Goal: Communication & Community: Answer question/provide support

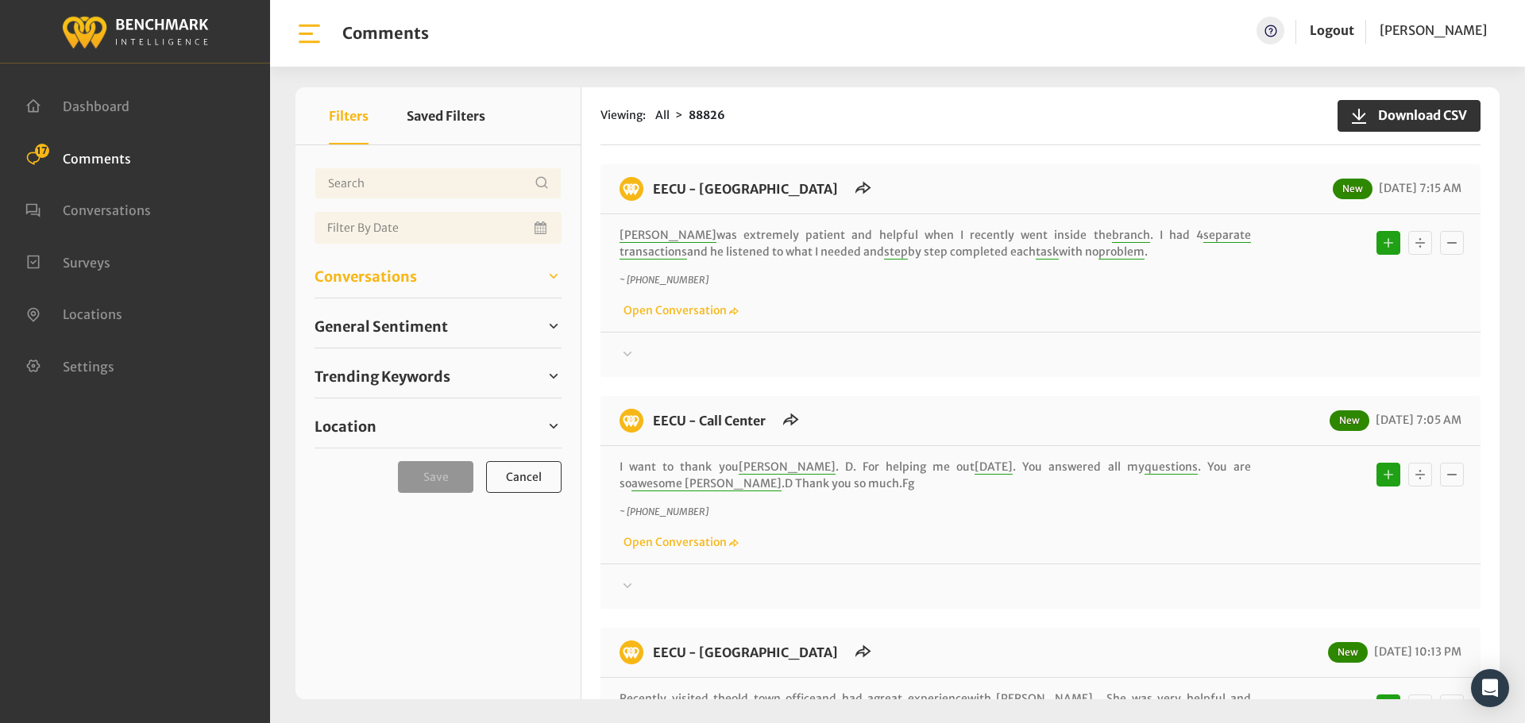
click at [353, 277] on span "Conversations" at bounding box center [365, 276] width 102 height 21
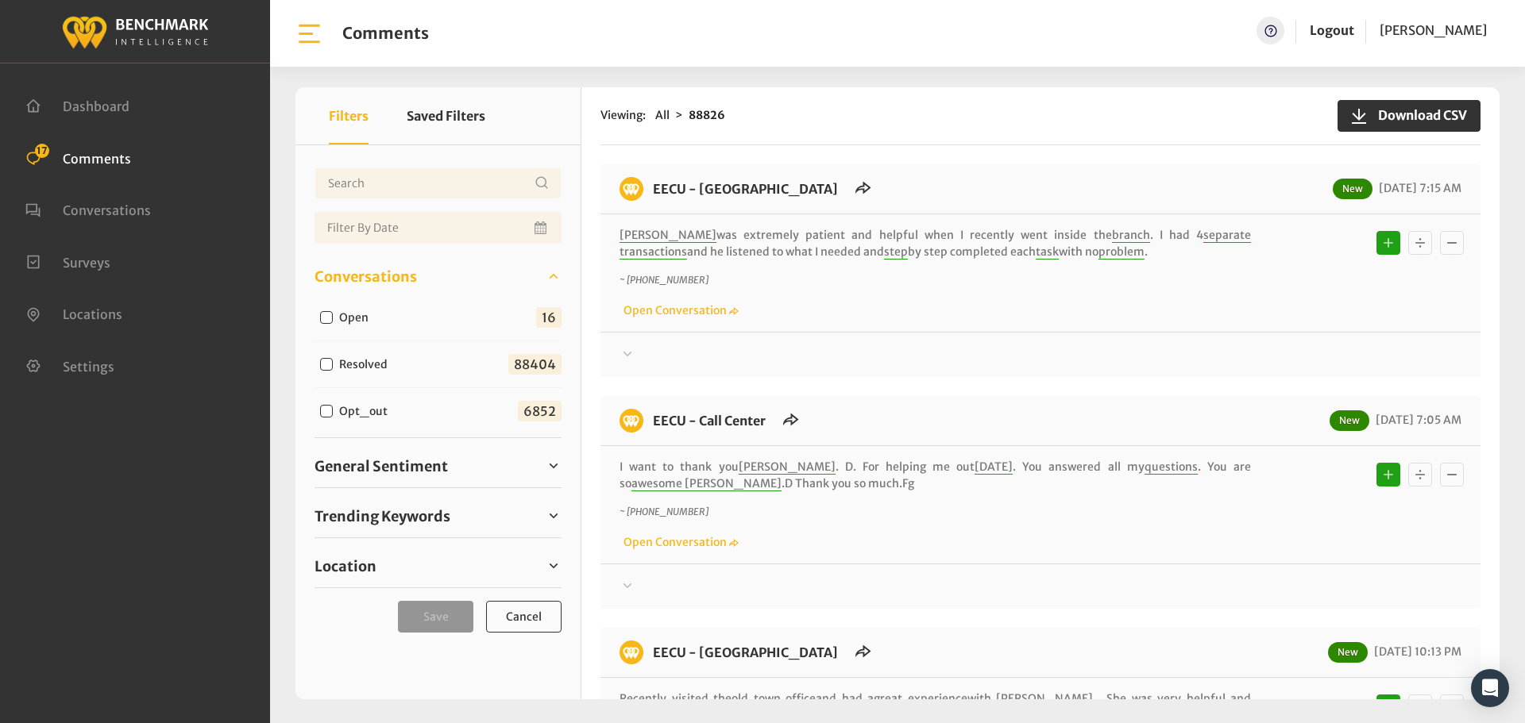
click at [324, 314] on input "Open" at bounding box center [326, 317] width 13 height 13
checkbox input "true"
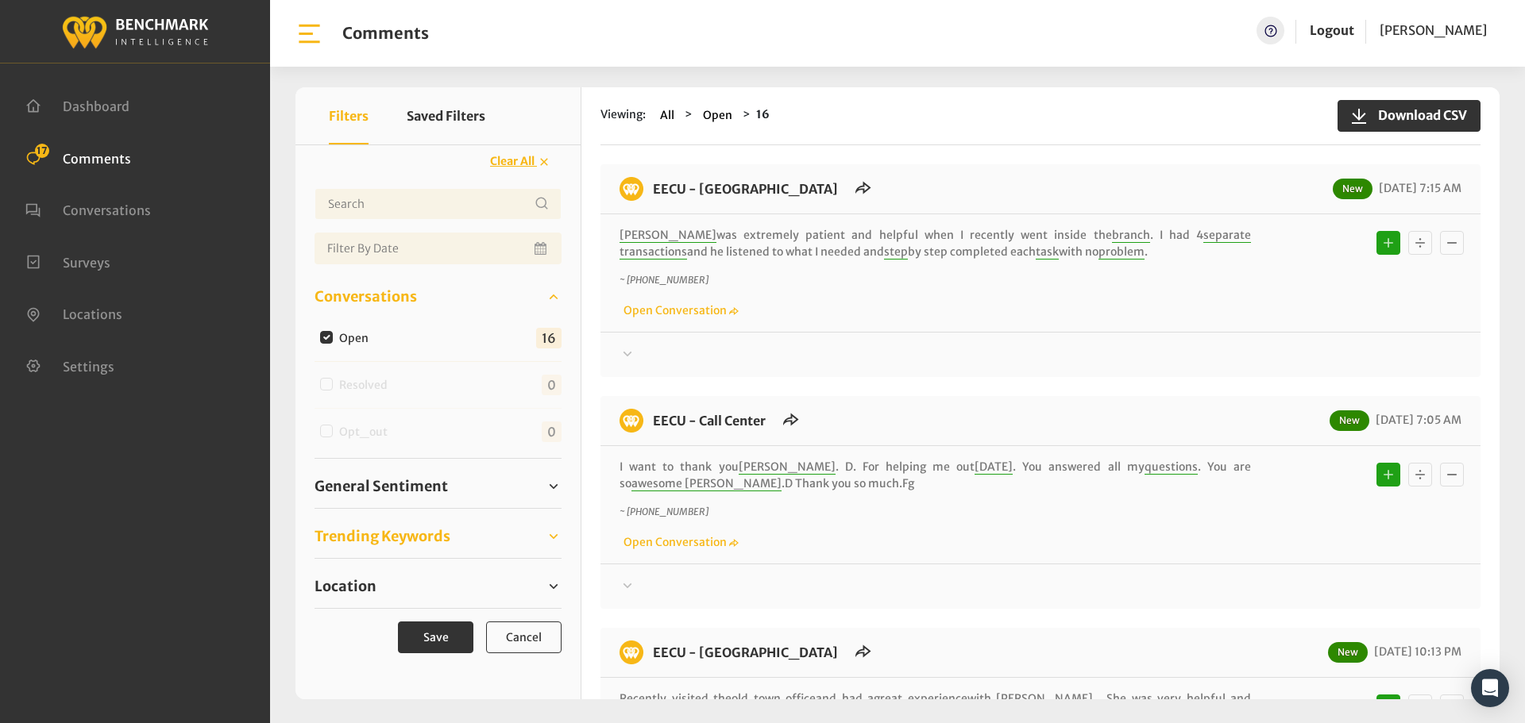
click at [387, 527] on span "Trending Keywords" at bounding box center [382, 536] width 136 height 21
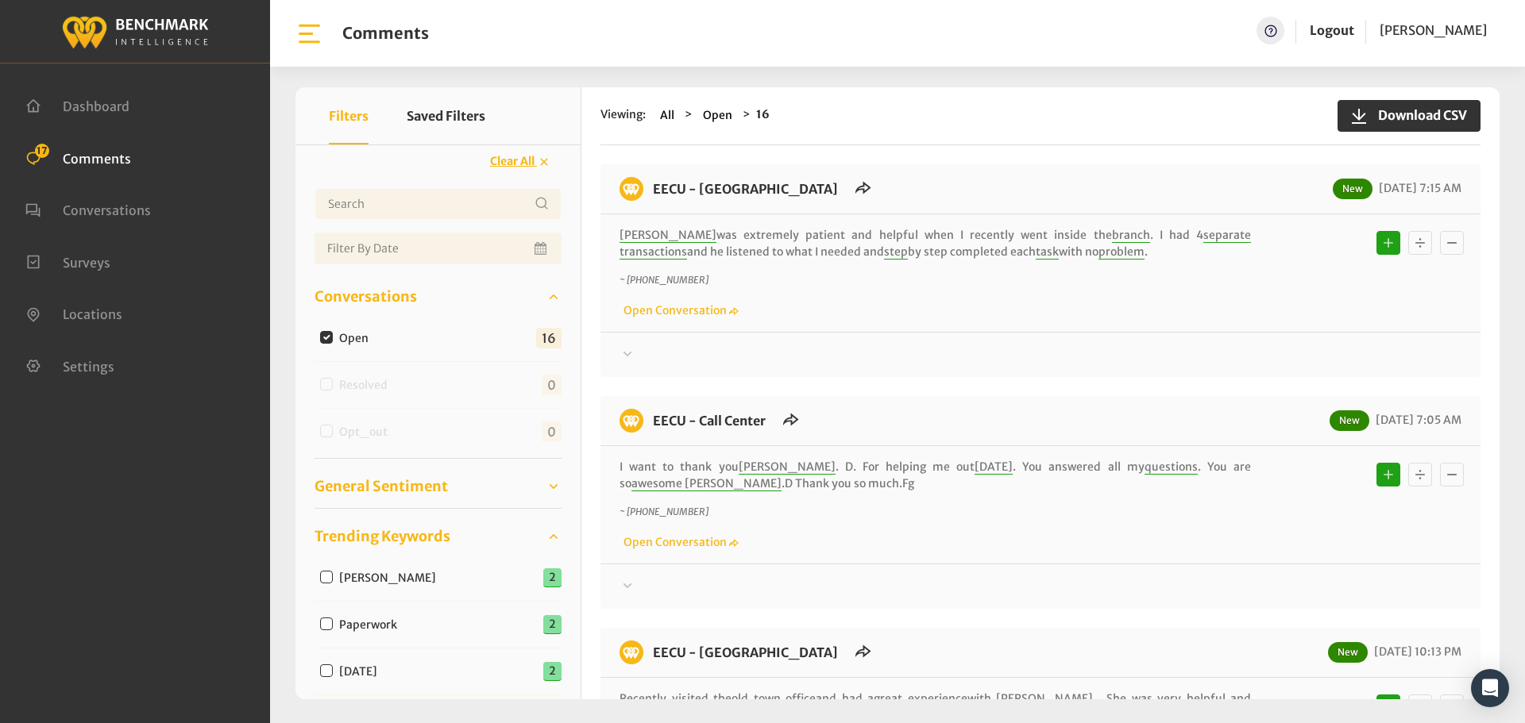
click at [403, 480] on span "General Sentiment" at bounding box center [380, 486] width 133 height 21
click at [318, 623] on div "Neutral" at bounding box center [353, 621] width 79 height 19
click at [323, 623] on input "Neutral" at bounding box center [326, 621] width 13 height 13
checkbox input "true"
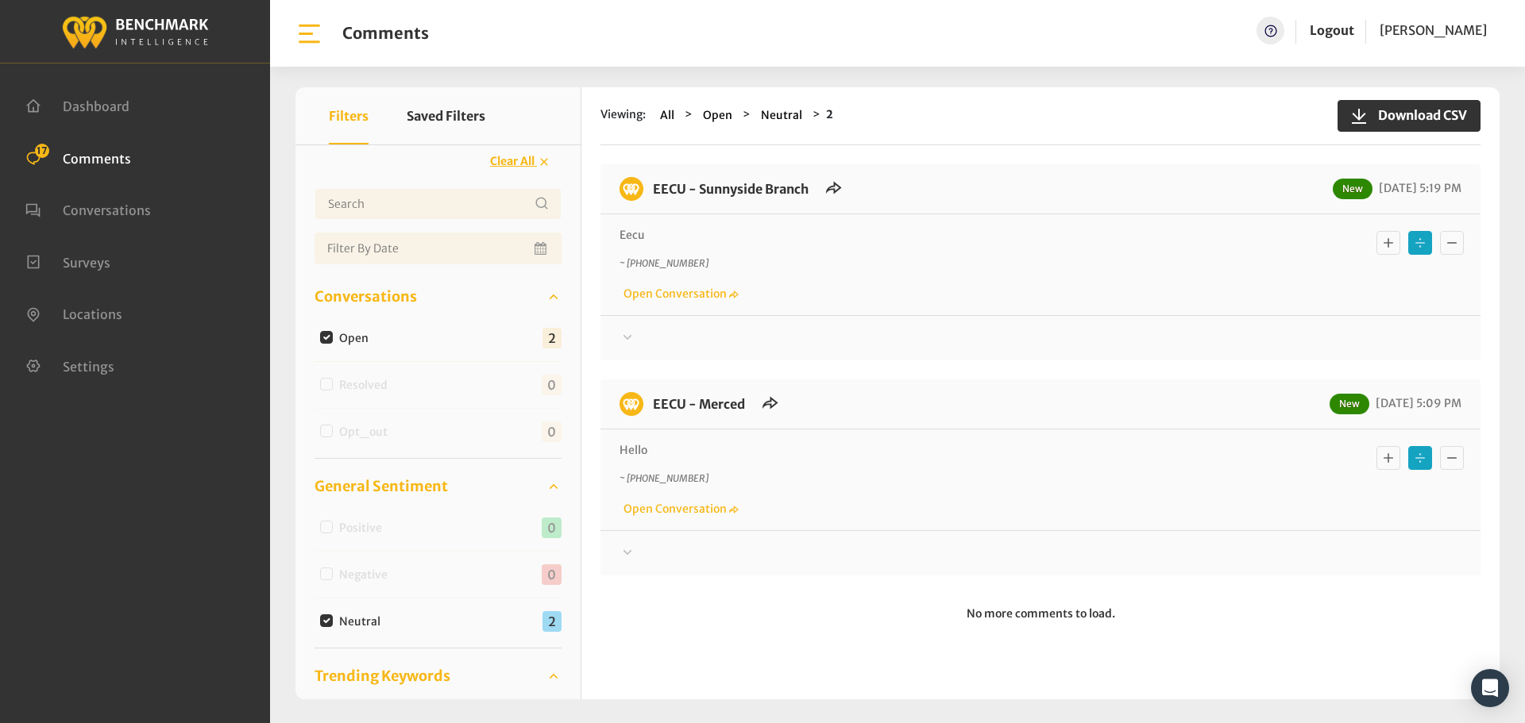
click at [672, 340] on div at bounding box center [1040, 338] width 842 height 19
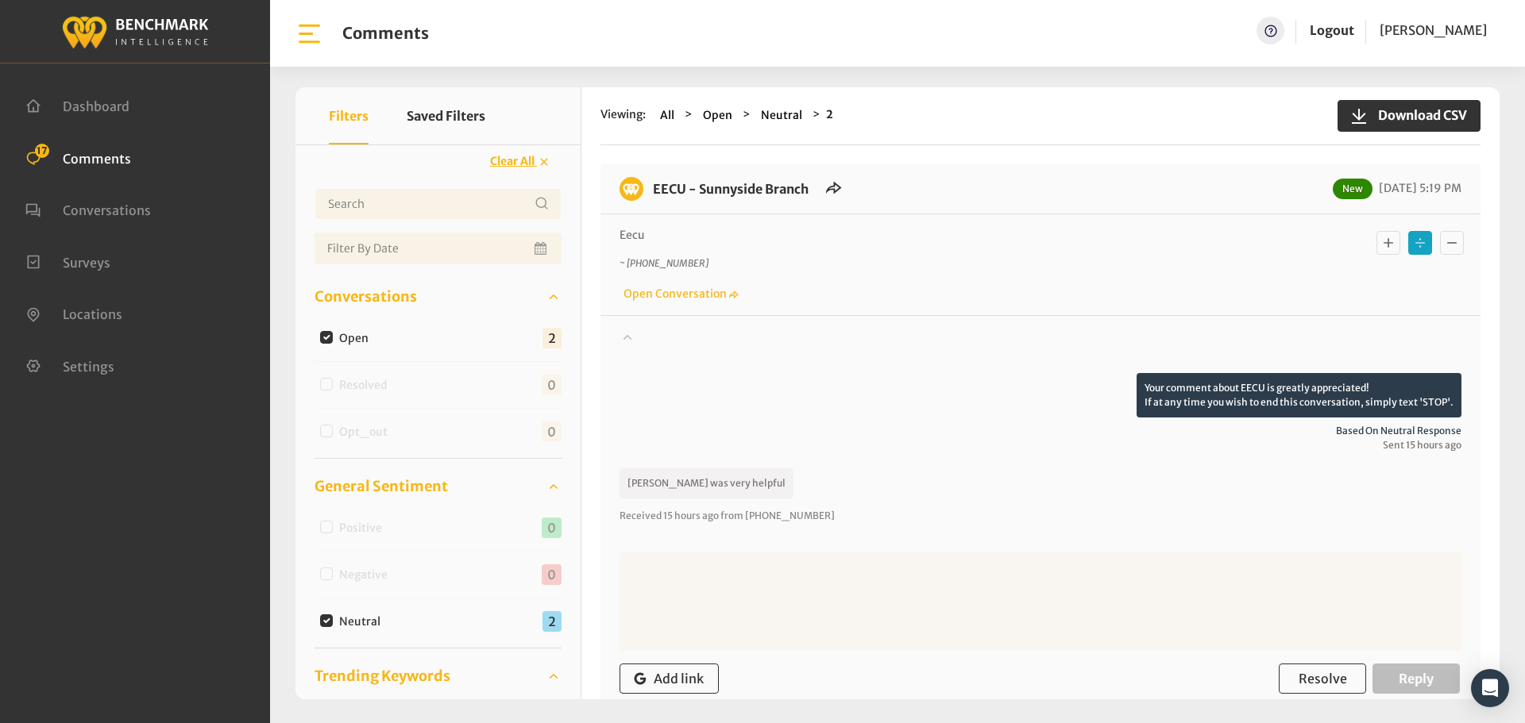
click at [1380, 245] on icon "Basic example" at bounding box center [1388, 242] width 16 height 19
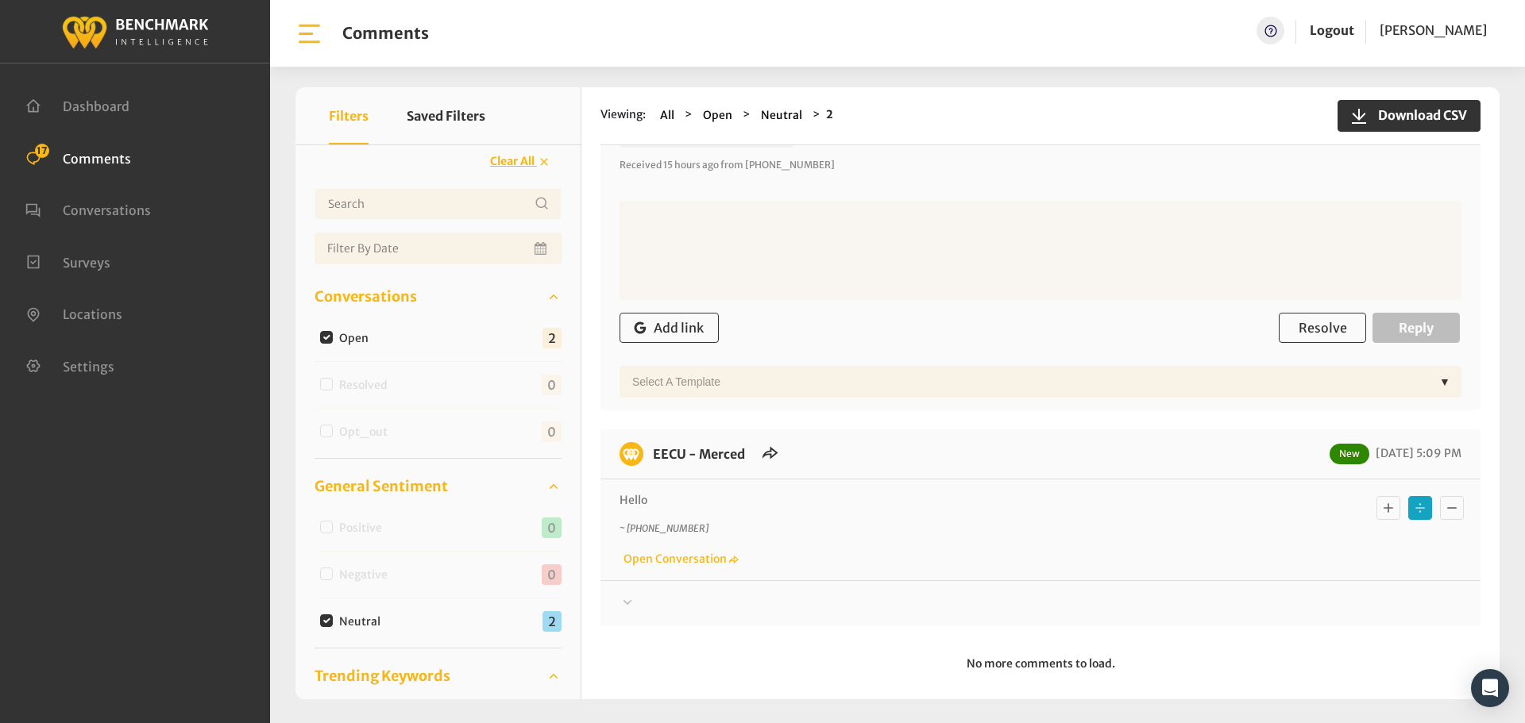
scroll to position [367, 0]
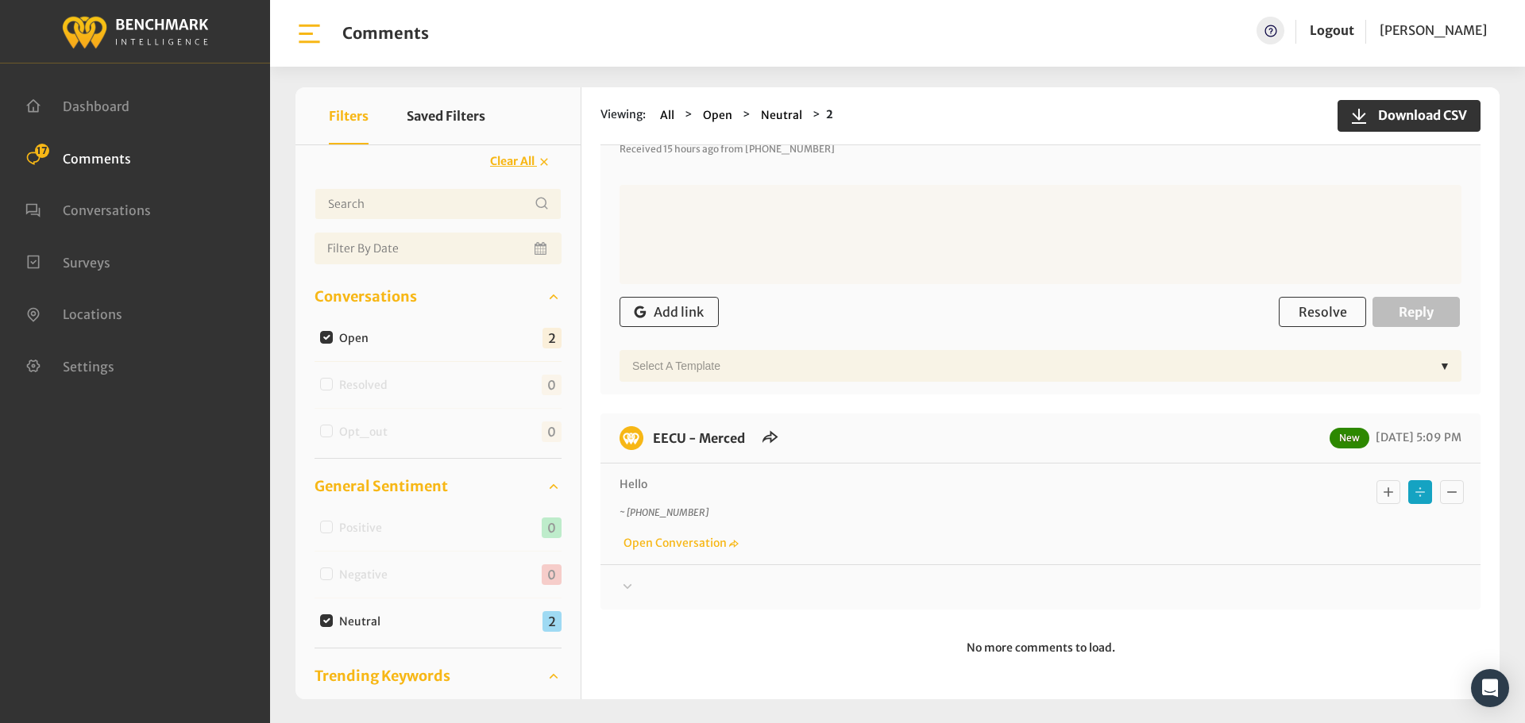
click at [636, 577] on div "Your comment about EECU is greatly appreciated! If at any time you wish to end …" at bounding box center [1040, 581] width 880 height 33
click at [641, 589] on div at bounding box center [1040, 587] width 842 height 19
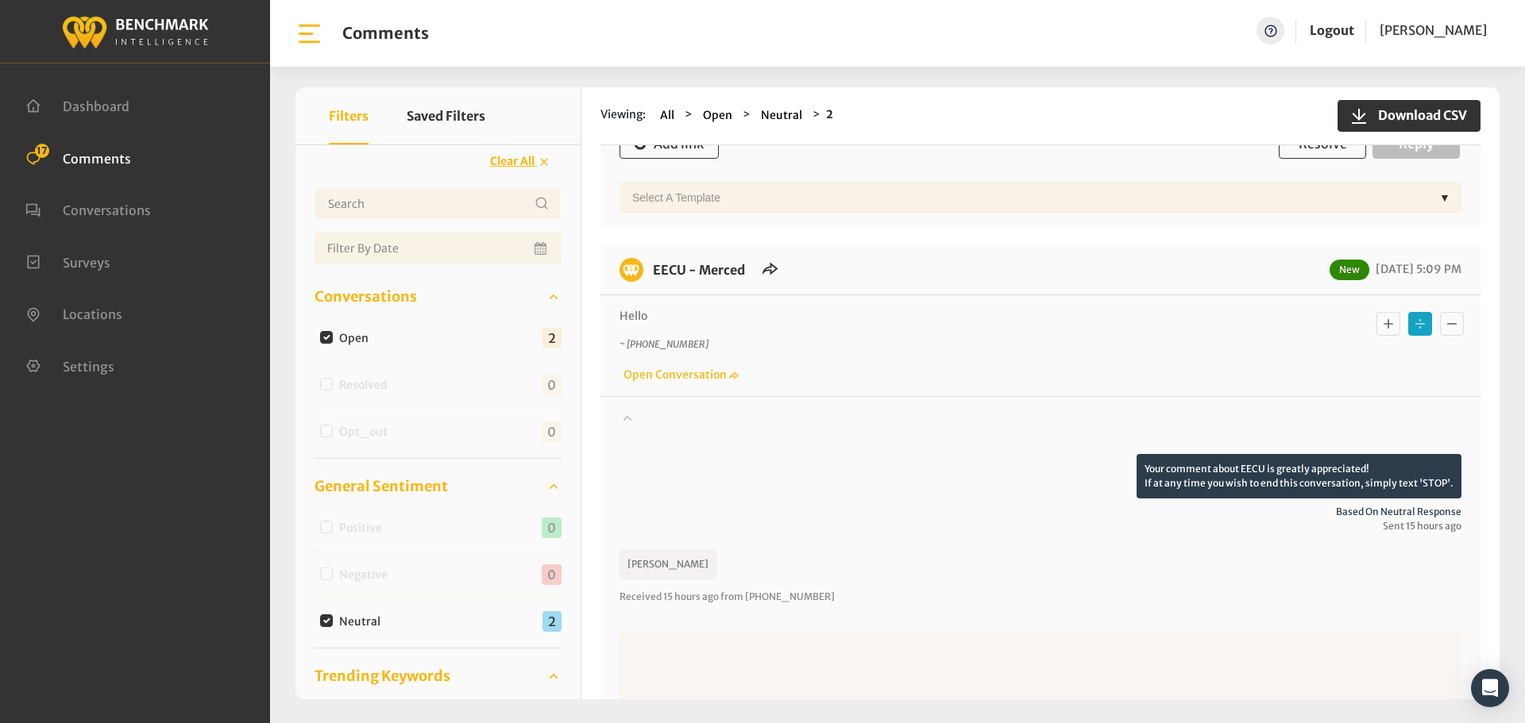
scroll to position [605, 0]
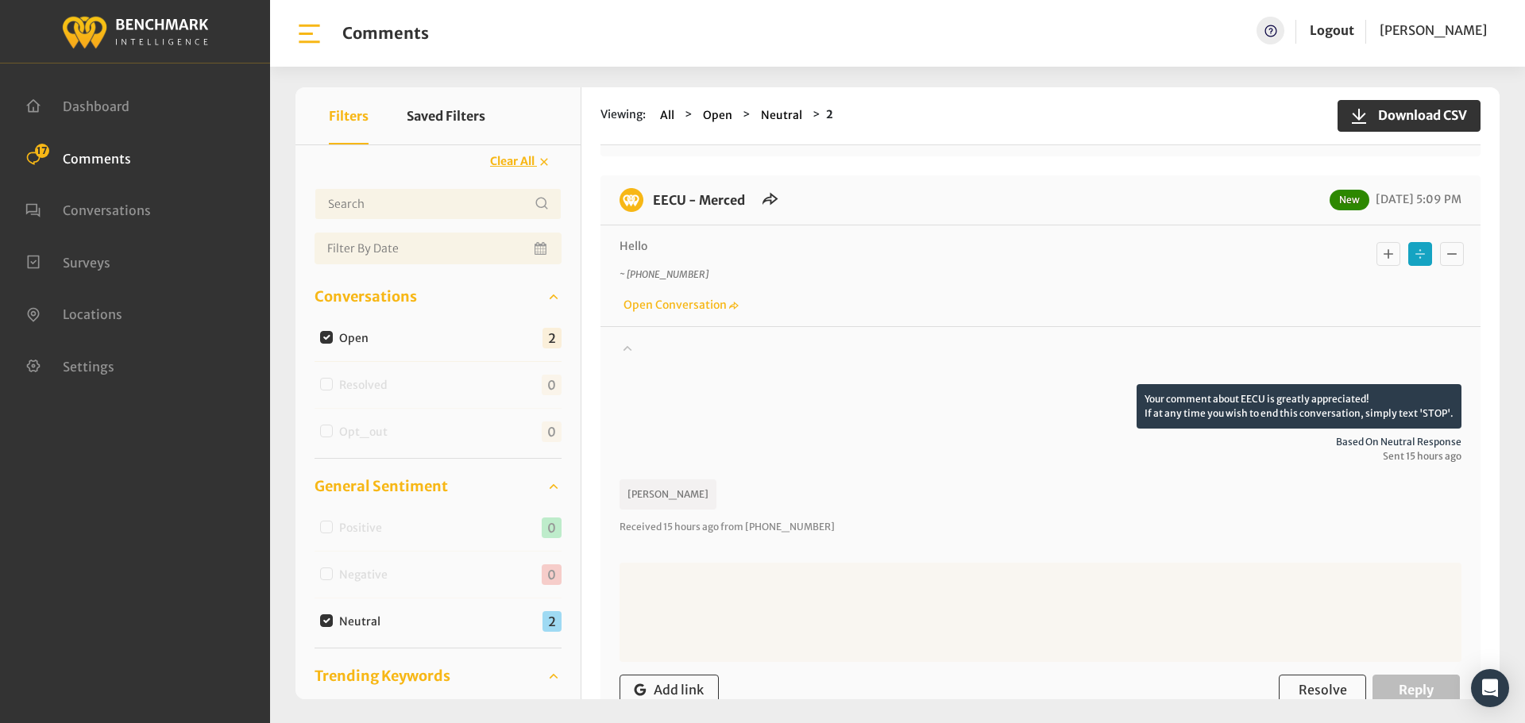
click at [330, 621] on input "Neutral" at bounding box center [326, 621] width 13 height 13
checkbox input "false"
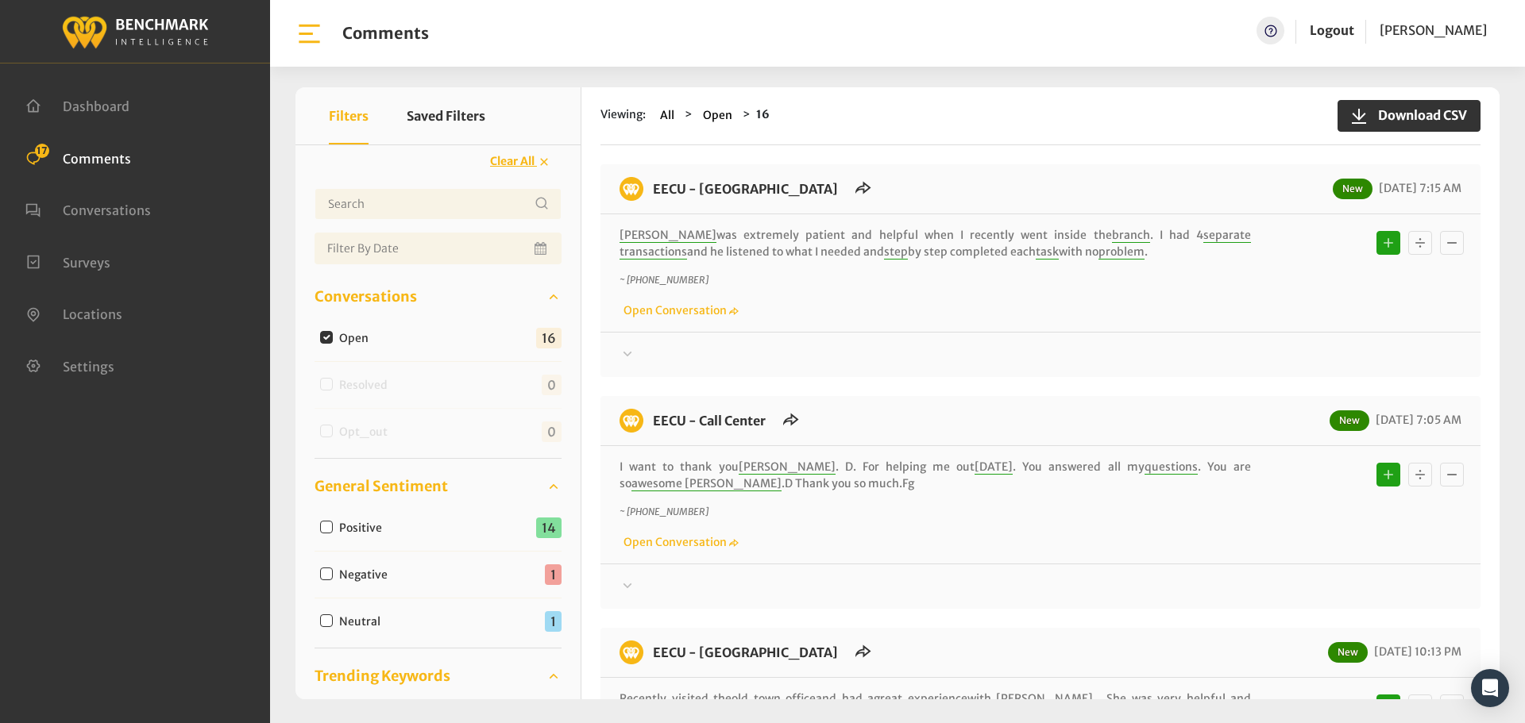
click at [329, 574] on input "Negative" at bounding box center [326, 574] width 13 height 13
checkbox input "true"
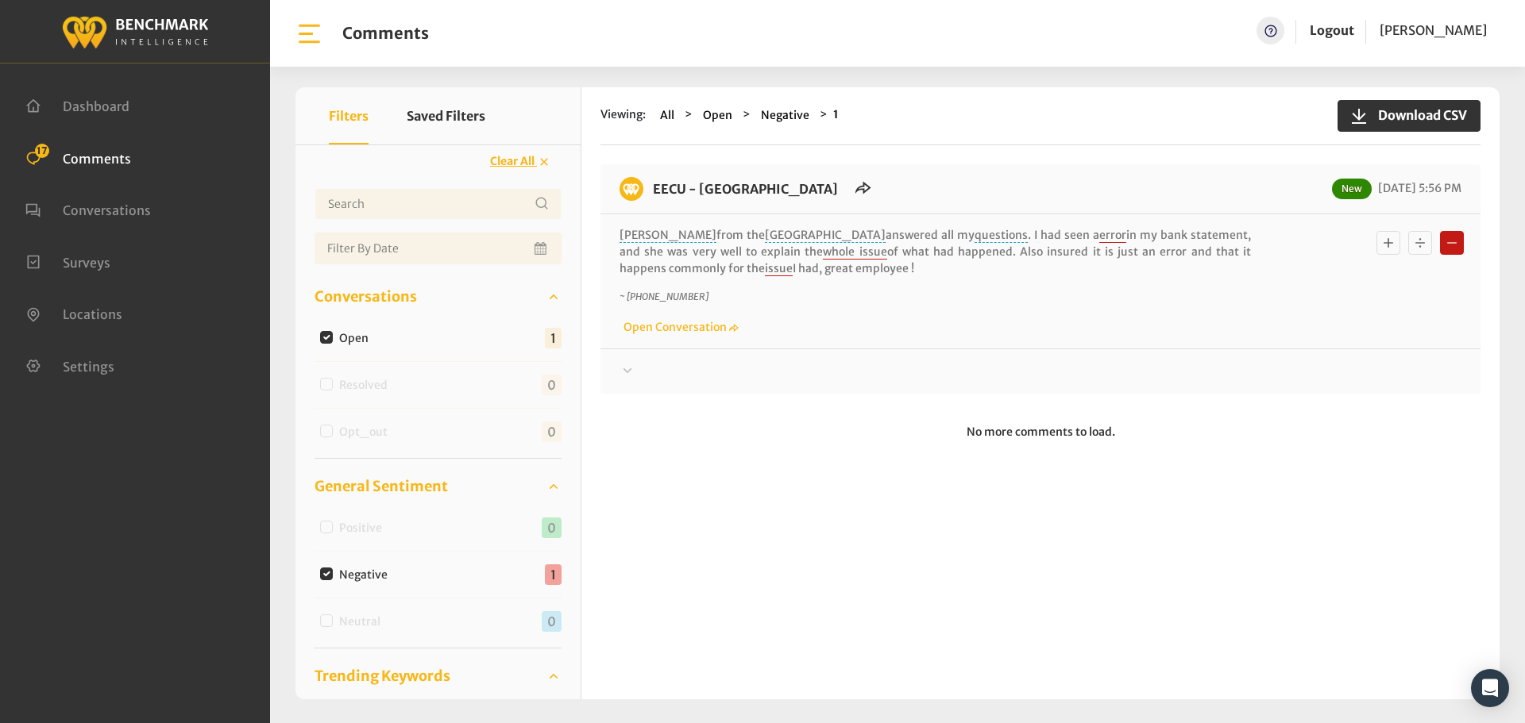
click at [643, 371] on div at bounding box center [1040, 371] width 842 height 19
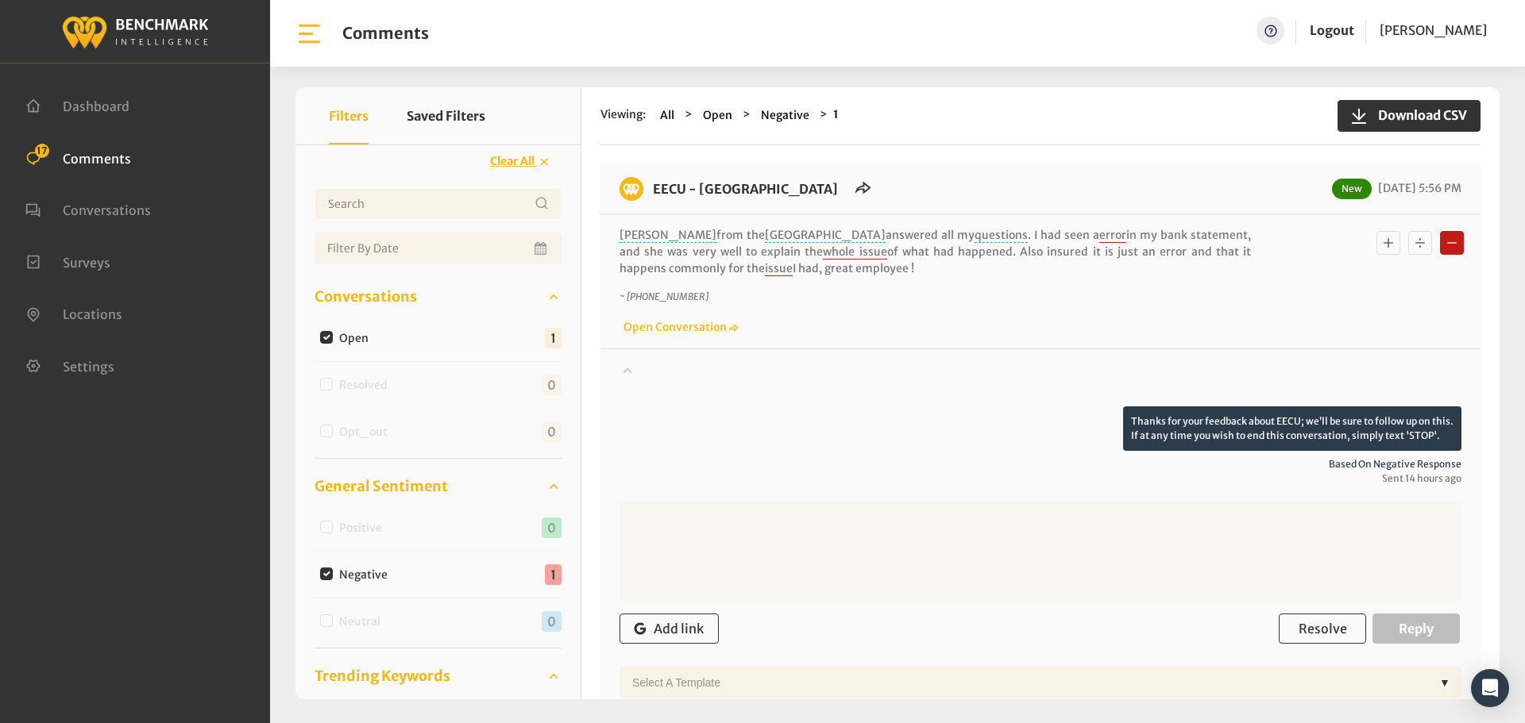
click at [1394, 235] on div "Basic example" at bounding box center [1419, 243] width 95 height 32
click at [1383, 239] on icon "Basic example" at bounding box center [1388, 242] width 16 height 19
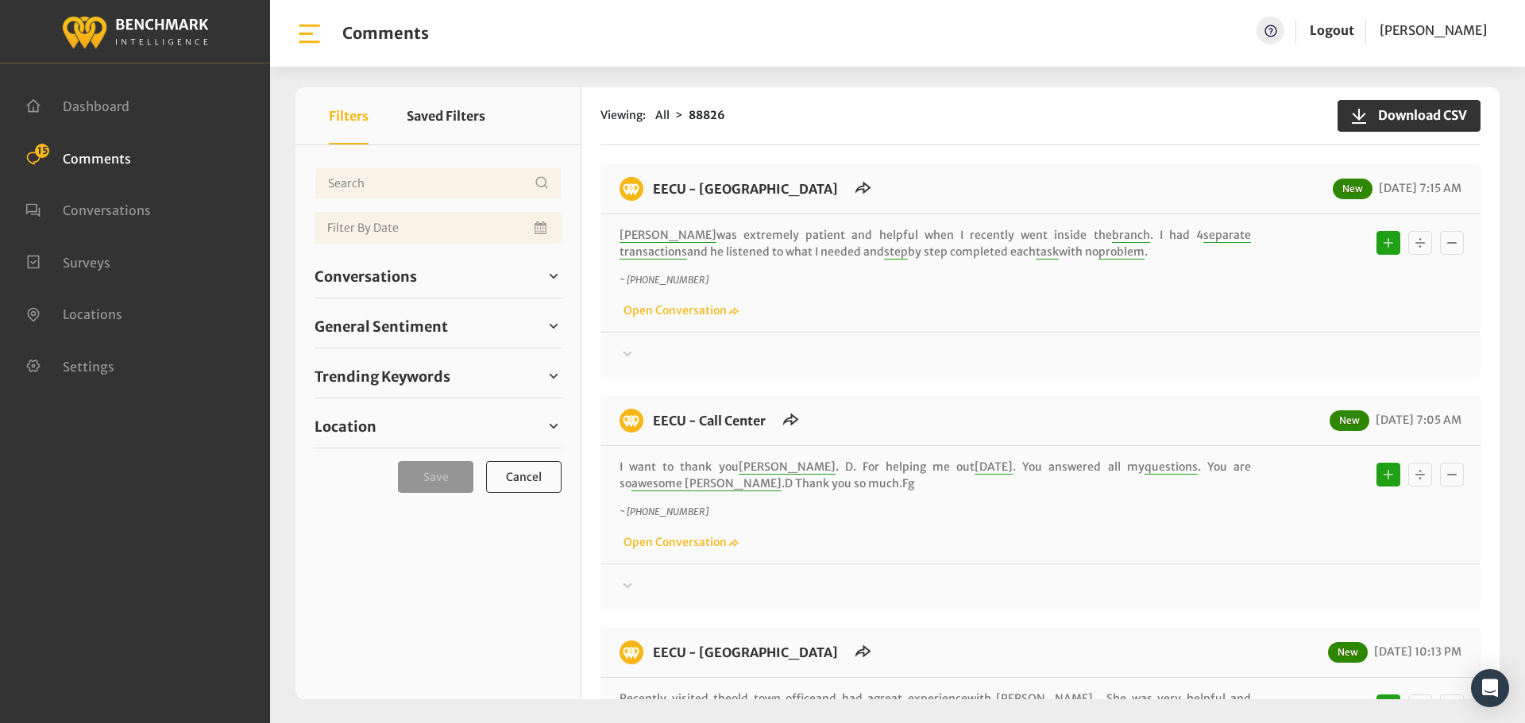
click at [375, 294] on div "Conversations Open 16 Resolved 88404 6852" at bounding box center [437, 277] width 247 height 44
click at [349, 278] on span "Conversations" at bounding box center [365, 276] width 102 height 21
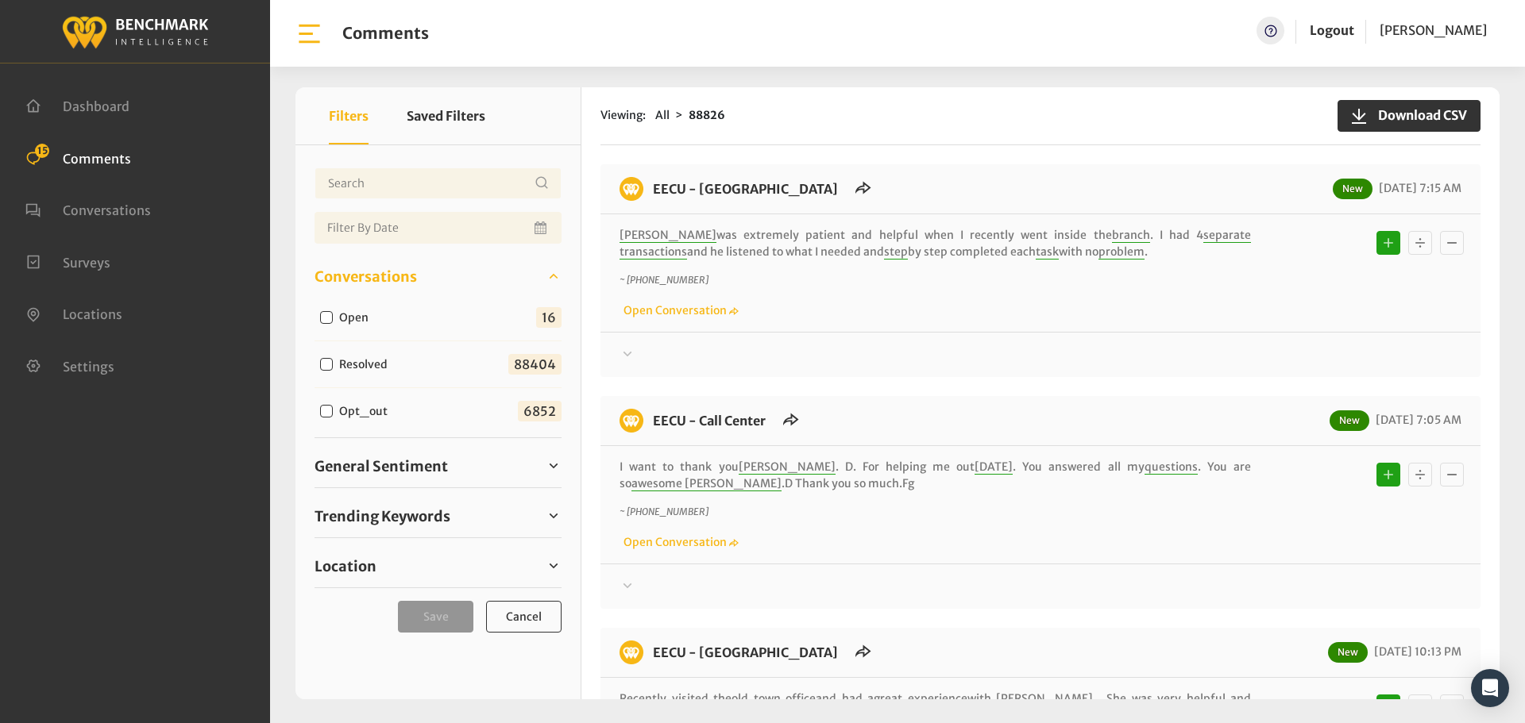
click at [324, 317] on input "Open" at bounding box center [326, 317] width 13 height 13
checkbox input "true"
